Goal: Information Seeking & Learning: Learn about a topic

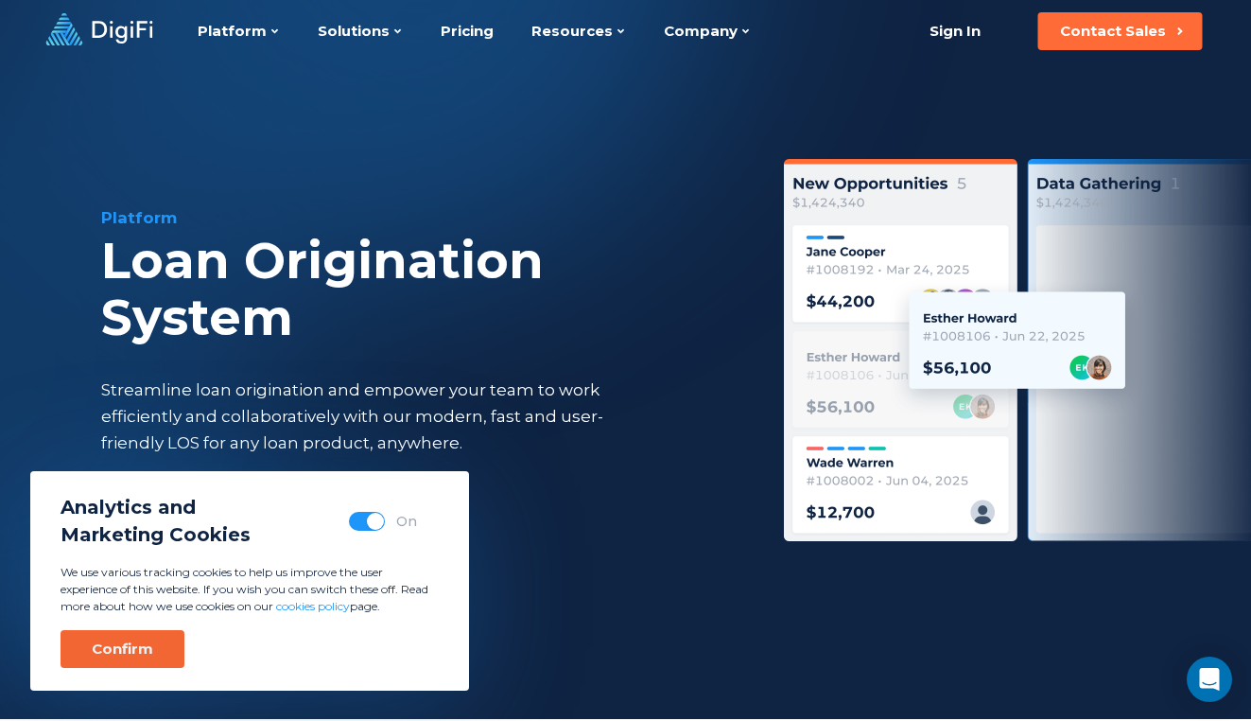
click at [137, 654] on div "Confirm" at bounding box center [122, 648] width 61 height 19
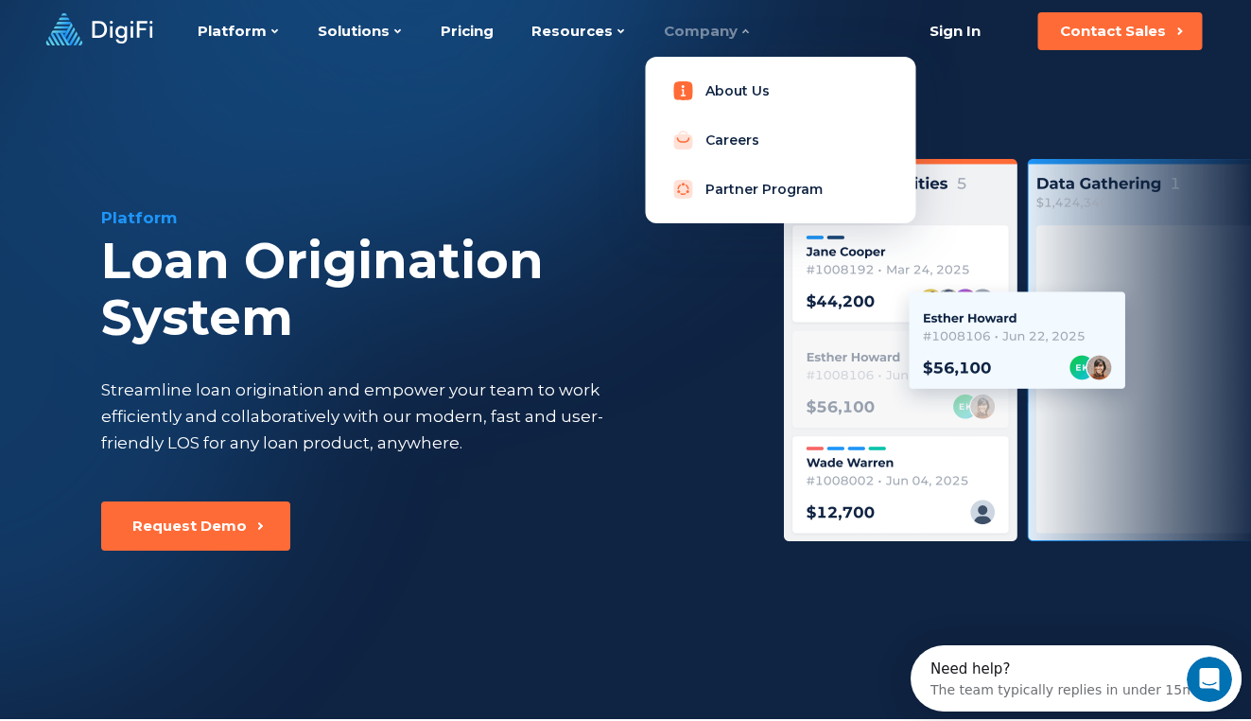
click at [717, 86] on link "About Us" at bounding box center [780, 91] width 240 height 38
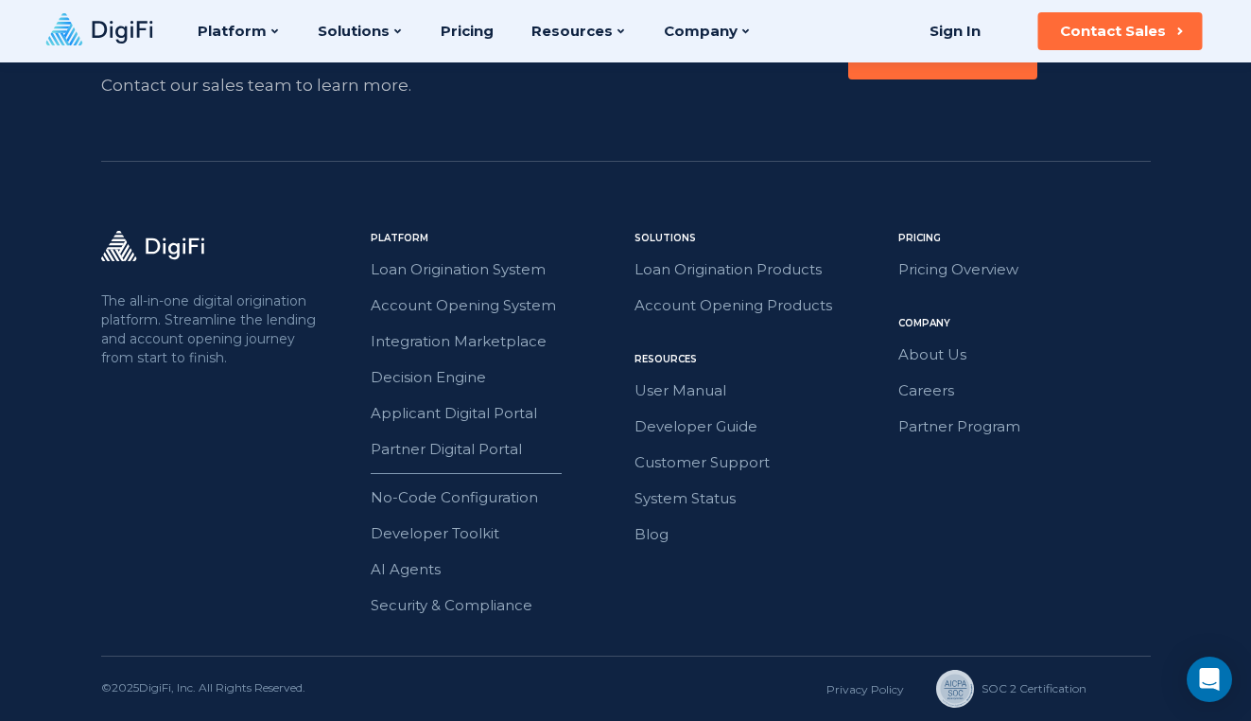
scroll to position [3093, 0]
click at [177, 577] on div "The all-in-one digital origination platform. Streamline the lending and account…" at bounding box center [626, 443] width 1050 height 425
click at [930, 351] on link "About Us" at bounding box center [1025, 354] width 253 height 25
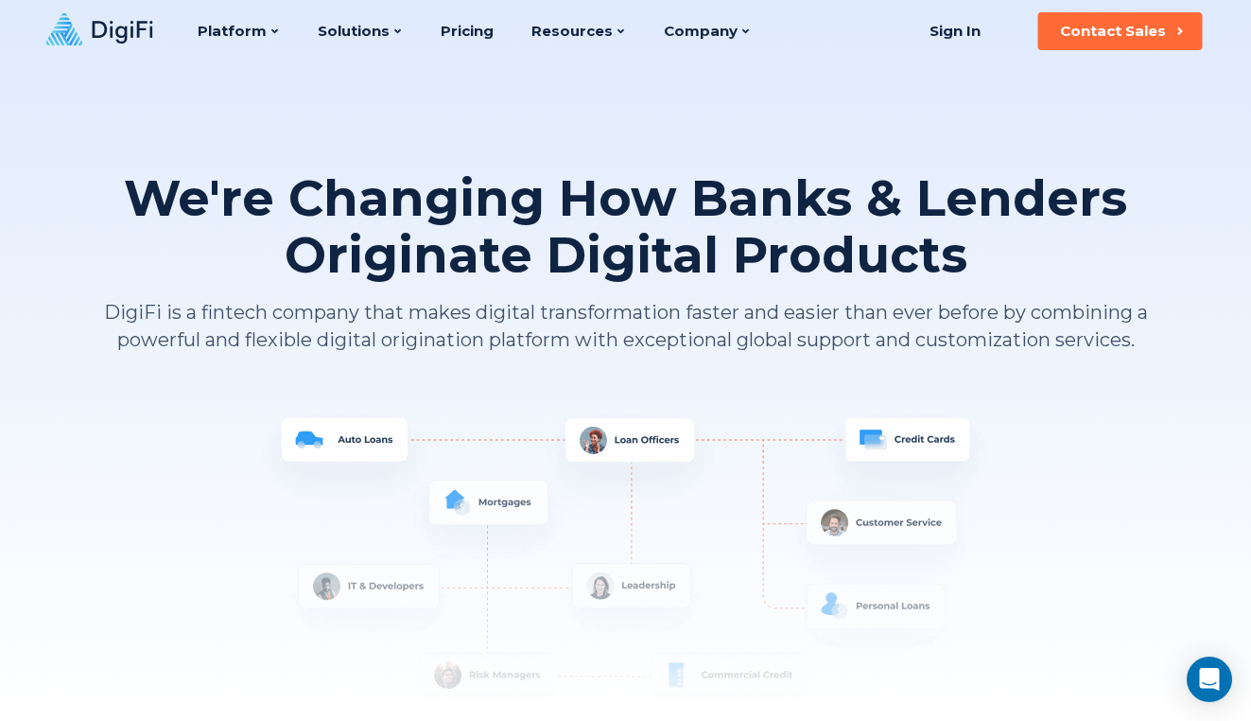
click at [1062, 346] on p "DigiFi is a fintech company that makes digital transformation faster and easier…" at bounding box center [626, 326] width 1050 height 55
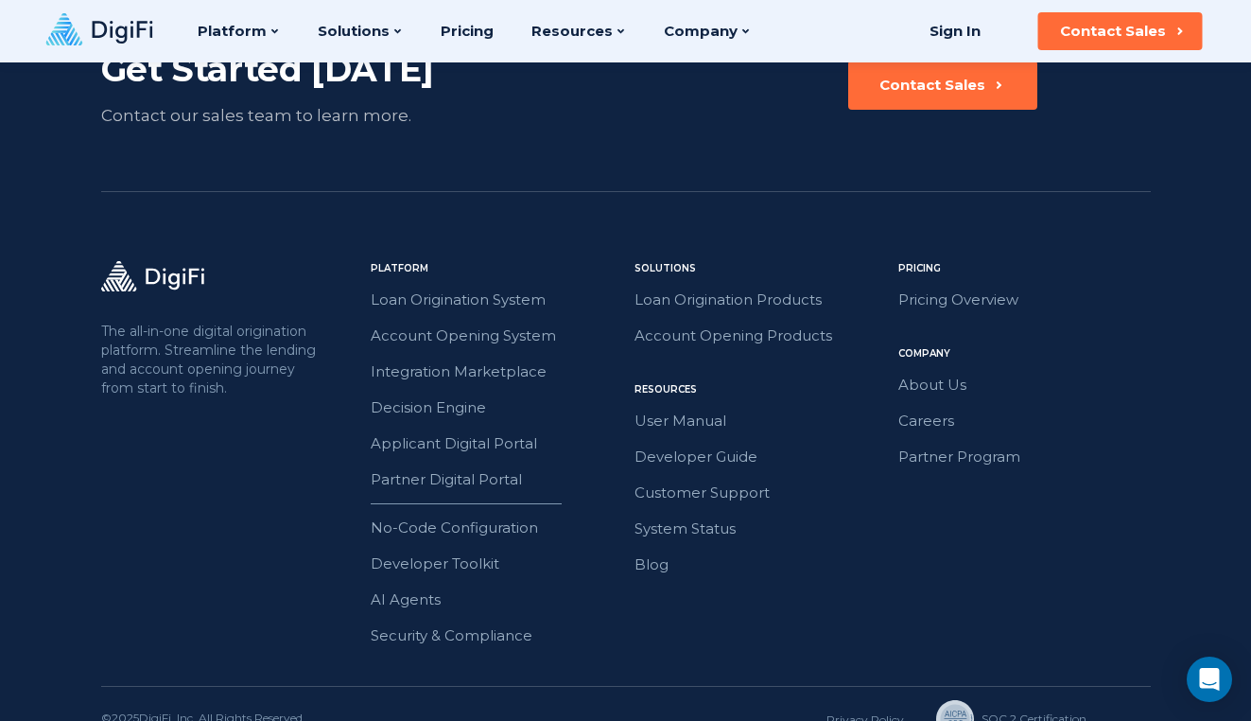
scroll to position [3093, 0]
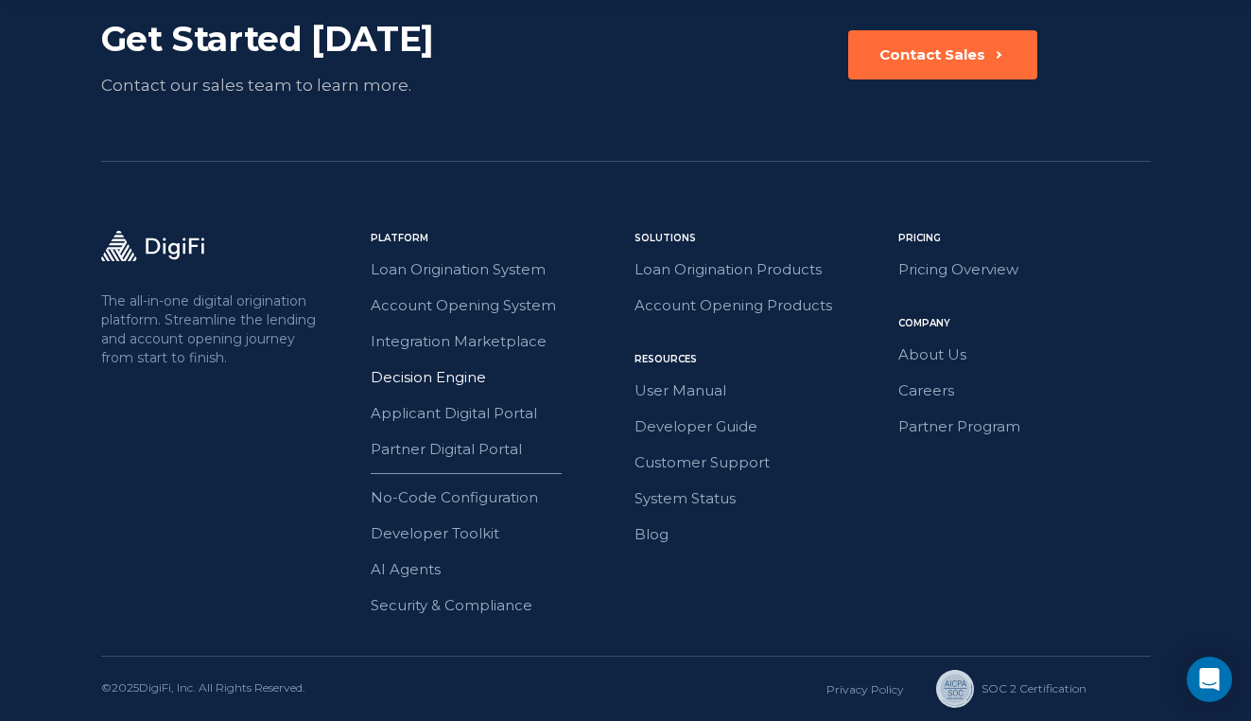
click at [456, 379] on link "Decision Engine" at bounding box center [497, 377] width 253 height 25
